Goal: Task Accomplishment & Management: Manage account settings

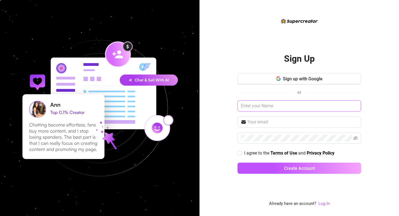
click at [274, 107] on input "text" at bounding box center [300, 105] width 124 height 11
type input "[EMAIL_ADDRESS][DOMAIN_NAME]"
drag, startPoint x: 303, startPoint y: 108, endPoint x: 236, endPoint y: 107, distance: 67.1
click at [236, 107] on div "Sign Up Sign up with Google or rubybangcas@gmail.com I agree to the Terms of Us…" at bounding box center [300, 108] width 200 height 216
click at [276, 123] on input "text" at bounding box center [303, 121] width 110 height 7
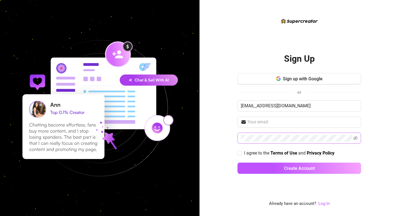
click at [262, 134] on span at bounding box center [300, 137] width 124 height 11
click at [223, 138] on div "Sign Up Sign up with Google or rubybangcas@gmail.com I agree to the Terms of Us…" at bounding box center [300, 108] width 200 height 216
click at [323, 202] on link "Log In" at bounding box center [324, 203] width 11 height 5
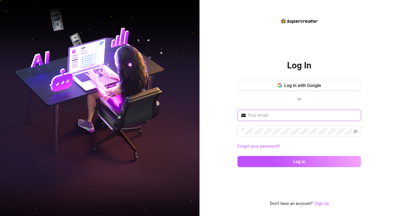
click at [270, 118] on input "text" at bounding box center [303, 115] width 110 height 7
type input "rubybangcas@gmail.com"
click at [354, 133] on icon "eye-invisible" at bounding box center [356, 131] width 4 height 4
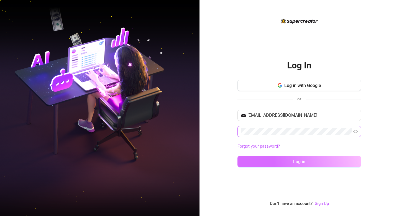
click at [298, 156] on button "Log in" at bounding box center [300, 161] width 124 height 11
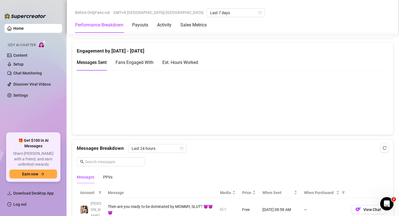
scroll to position [32, 0]
click at [34, 75] on link "Chat Monitoring" at bounding box center [27, 73] width 29 height 4
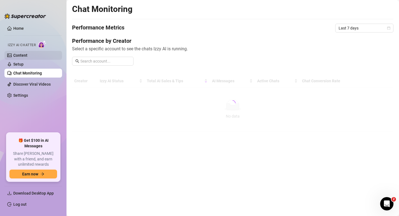
click at [27, 57] on link "Content" at bounding box center [20, 55] width 14 height 4
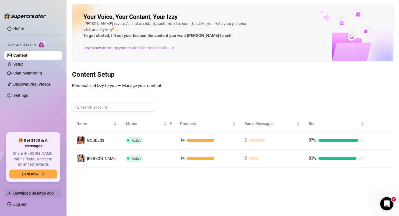
click at [35, 191] on span "Download Desktop App" at bounding box center [33, 193] width 40 height 4
click at [28, 97] on link "Settings" at bounding box center [20, 95] width 15 height 4
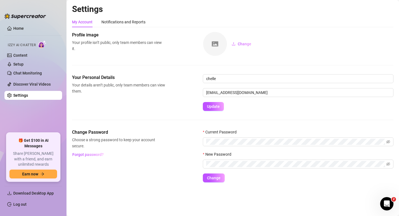
click at [106, 184] on div "Settings My Account Notifications and Reports Profile image Your profile isn’t …" at bounding box center [233, 96] width 322 height 185
click at [120, 184] on div "Settings My Account Notifications and Reports Profile image Your profile isn’t …" at bounding box center [233, 96] width 322 height 185
click at [30, 75] on link "Chat Monitoring" at bounding box center [27, 73] width 29 height 4
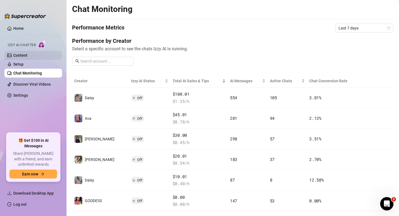
click at [25, 54] on link "Content" at bounding box center [20, 55] width 14 height 4
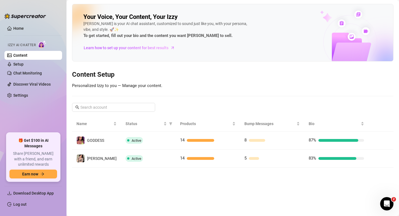
click at [26, 41] on div "Izzy AI Chatter" at bounding box center [33, 44] width 50 height 8
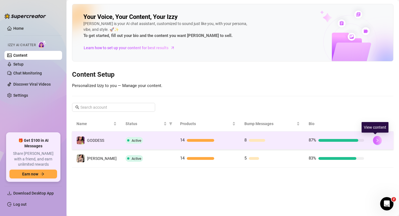
click at [376, 142] on icon "right" at bounding box center [378, 140] width 4 height 4
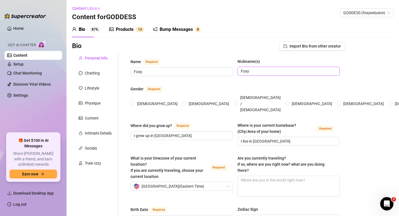
radio input "true"
type input "January 3rd, 2000"
click at [89, 73] on div "Chatting" at bounding box center [92, 73] width 15 height 6
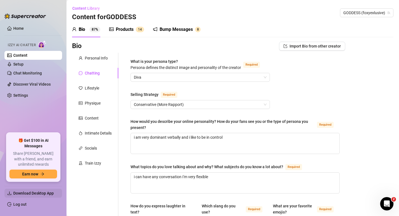
click at [45, 194] on span "Download Desktop App" at bounding box center [33, 193] width 40 height 4
